Goal: Information Seeking & Learning: Learn about a topic

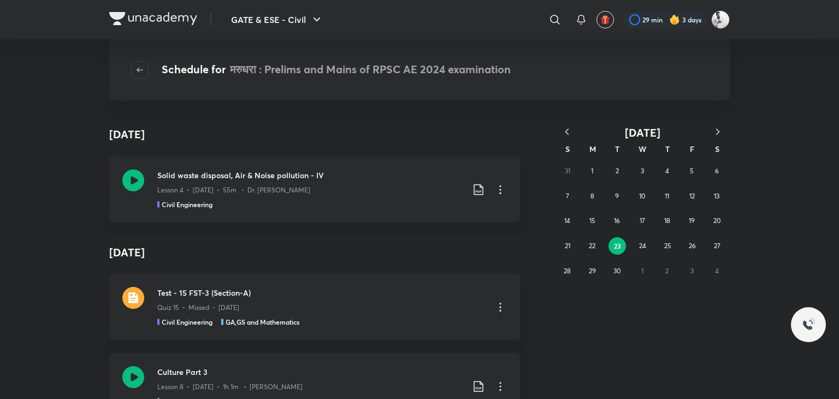
click at [567, 133] on icon "button" at bounding box center [566, 131] width 3 height 6
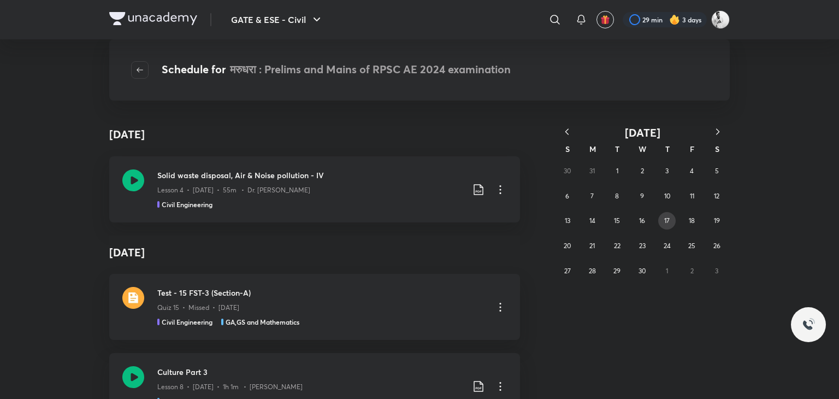
click at [671, 215] on button "17" at bounding box center [666, 220] width 17 height 17
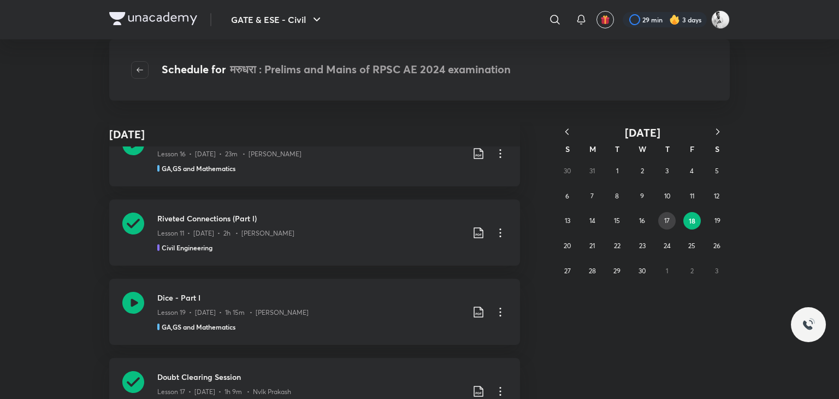
scroll to position [387, 0]
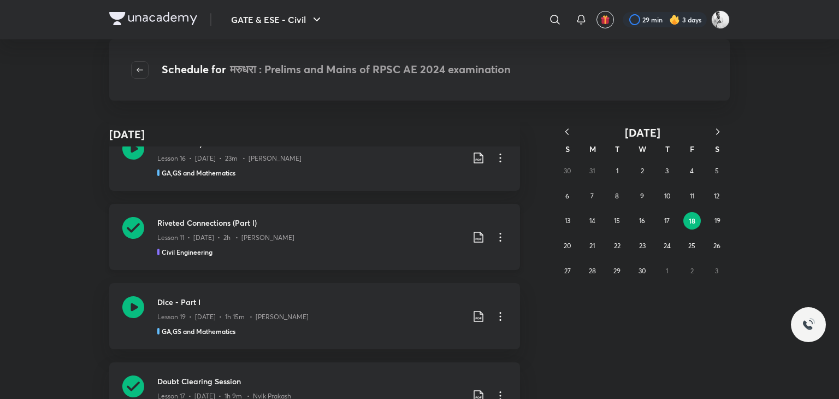
click at [131, 221] on icon at bounding box center [133, 228] width 22 height 22
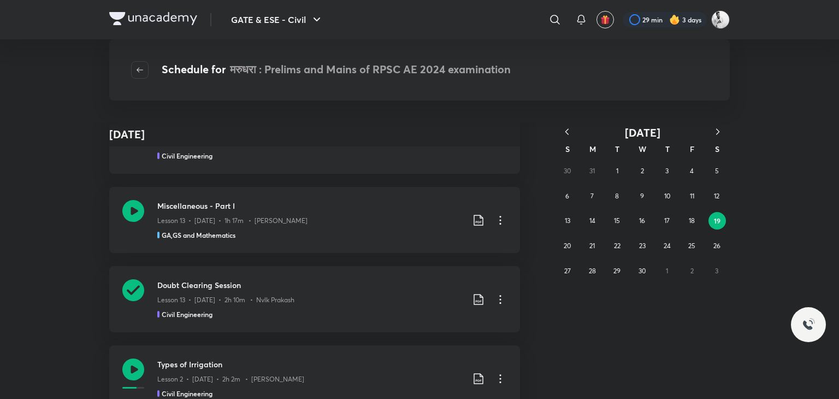
scroll to position [57943, 0]
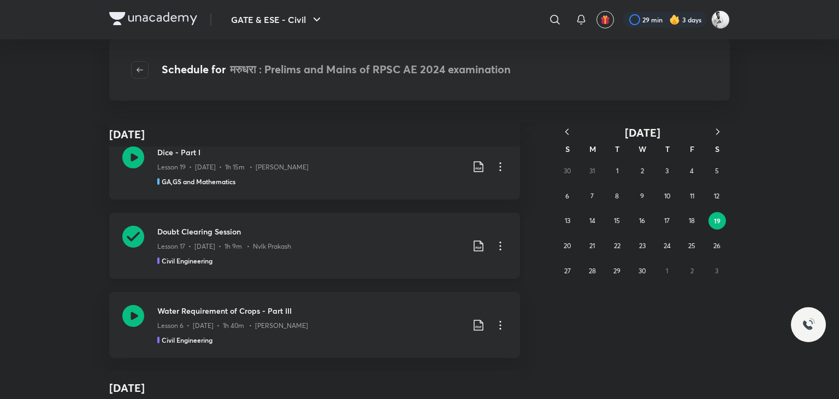
click at [129, 230] on icon at bounding box center [133, 237] width 22 height 22
